Goal: Find contact information: Find contact information

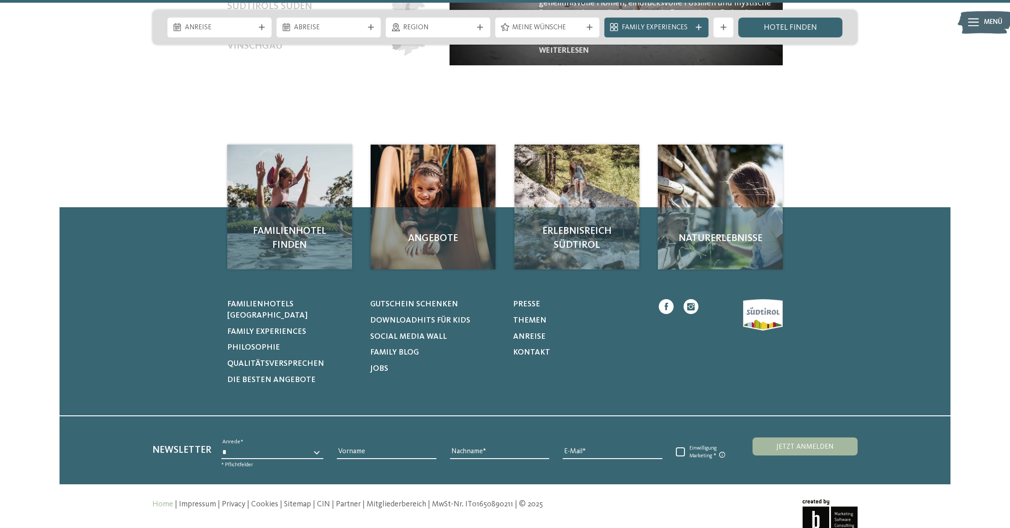
scroll to position [4624, 0]
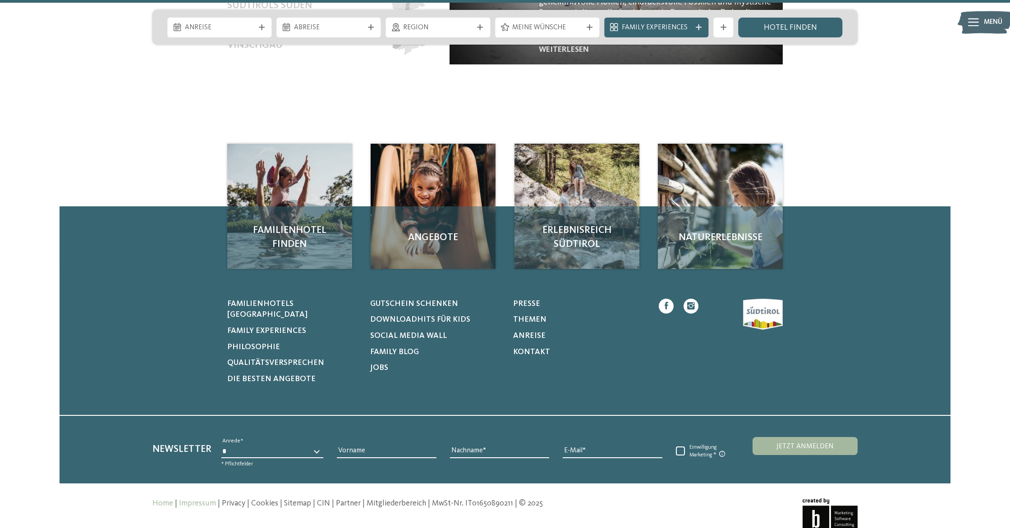
click at [196, 500] on link "Impressum" at bounding box center [197, 504] width 37 height 8
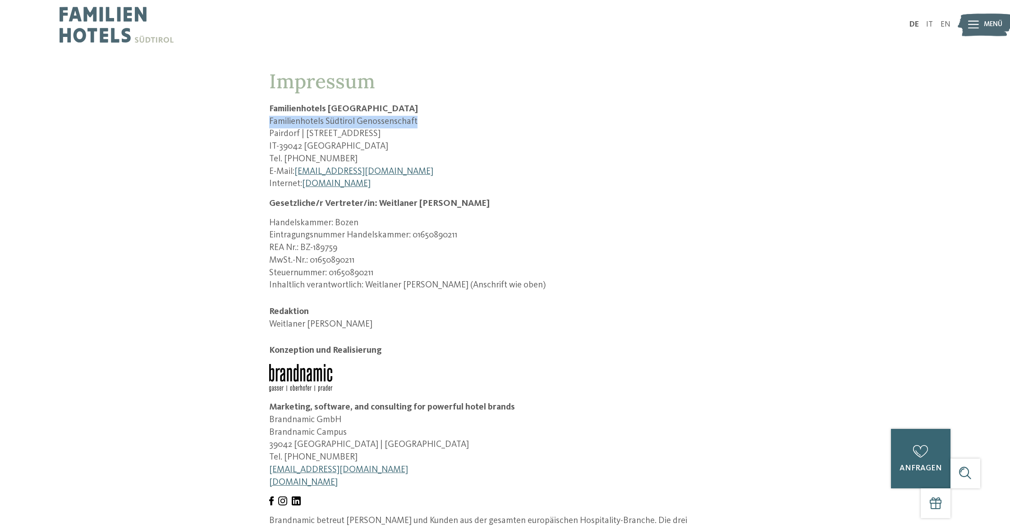
drag, startPoint x: 266, startPoint y: 121, endPoint x: 456, endPoint y: 121, distance: 189.8
copy p "Familienhotels Südtirol Genossenschaft"
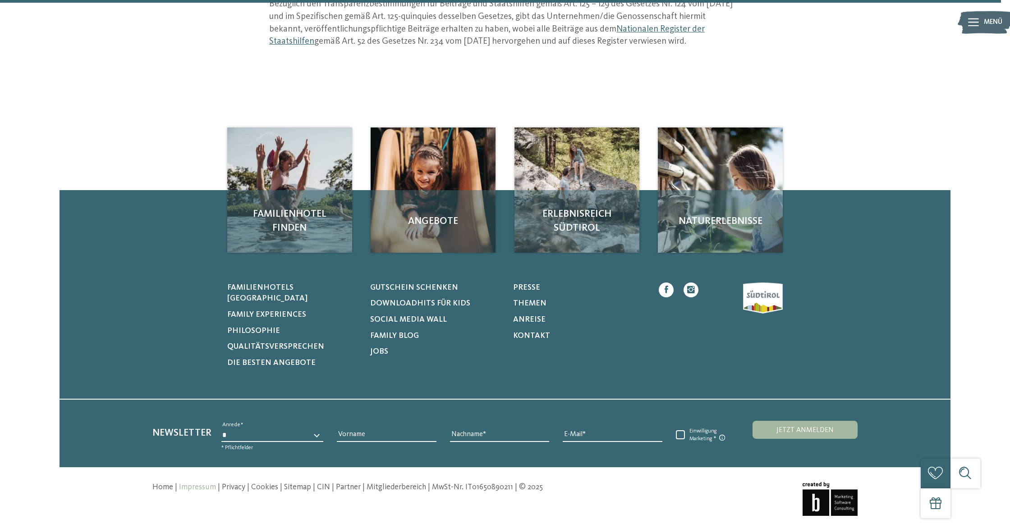
scroll to position [1299, 0]
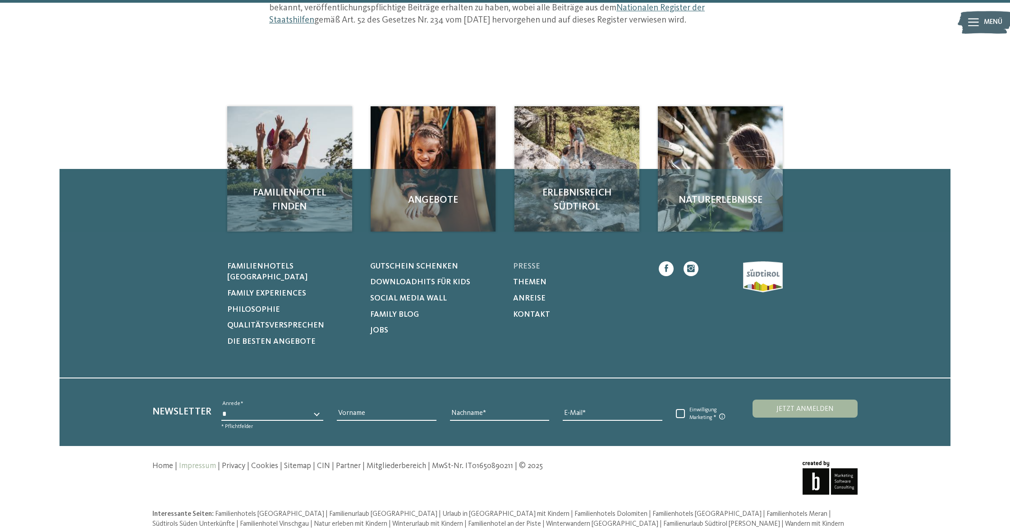
click at [517, 263] on span "Presse" at bounding box center [526, 267] width 27 height 8
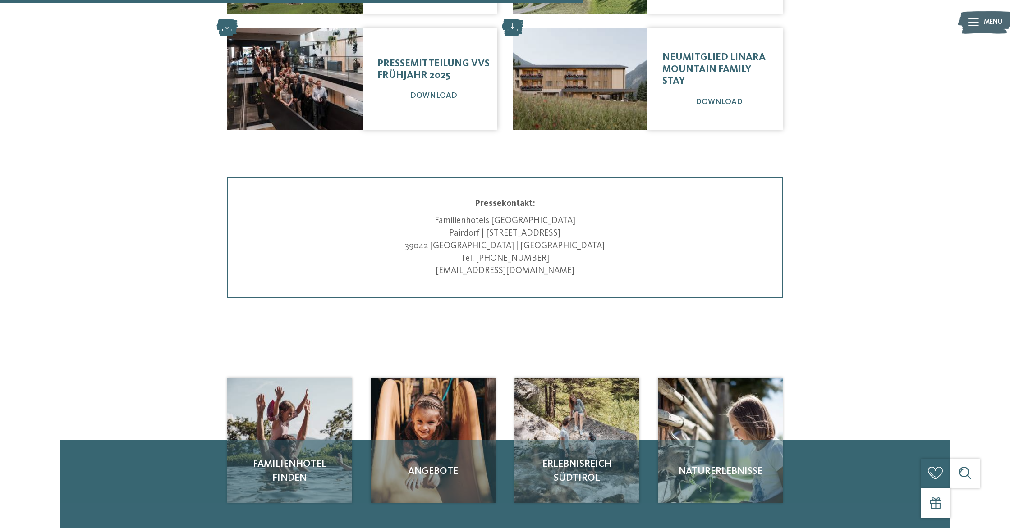
scroll to position [394, 0]
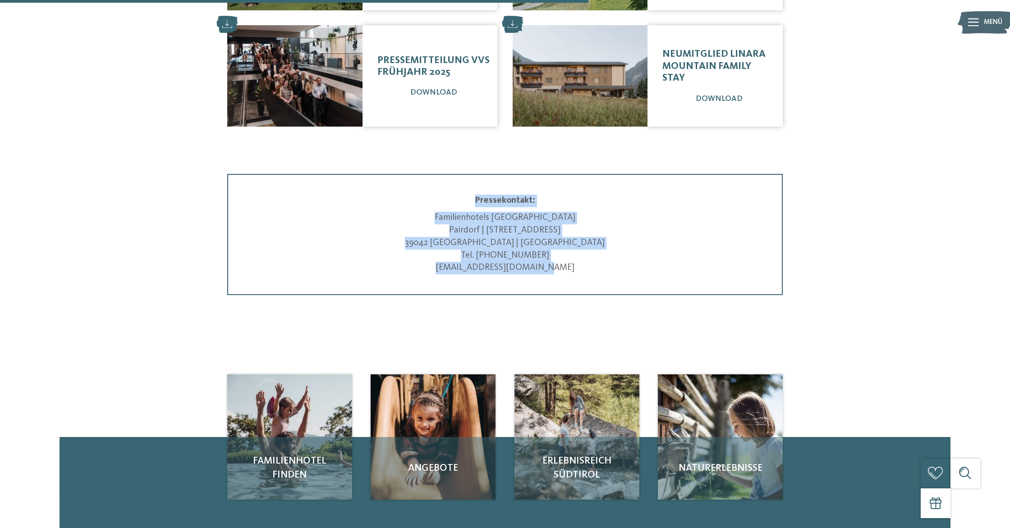
drag, startPoint x: 470, startPoint y: 195, endPoint x: 571, endPoint y: 271, distance: 126.2
click at [571, 271] on div "Pressekontakt: Familienhotels Südtirol Pairdorf | Satzlstraße 4 39042 Brixen | …" at bounding box center [505, 235] width 455 height 80
copy div "Pressekontakt: Familienhotels Südtirol Pairdorf | Satzlstraße 4 39042 Brixen | …"
